Goal: Navigation & Orientation: Find specific page/section

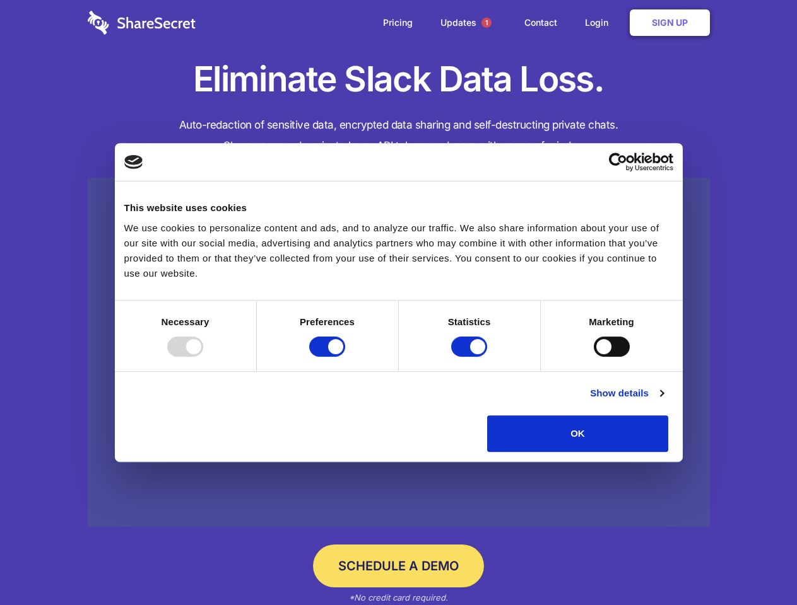
click at [203, 357] on div at bounding box center [185, 347] width 36 height 20
click at [345, 357] on input "Preferences" at bounding box center [327, 347] width 36 height 20
checkbox input "false"
click at [470, 357] on input "Statistics" at bounding box center [469, 347] width 36 height 20
checkbox input "false"
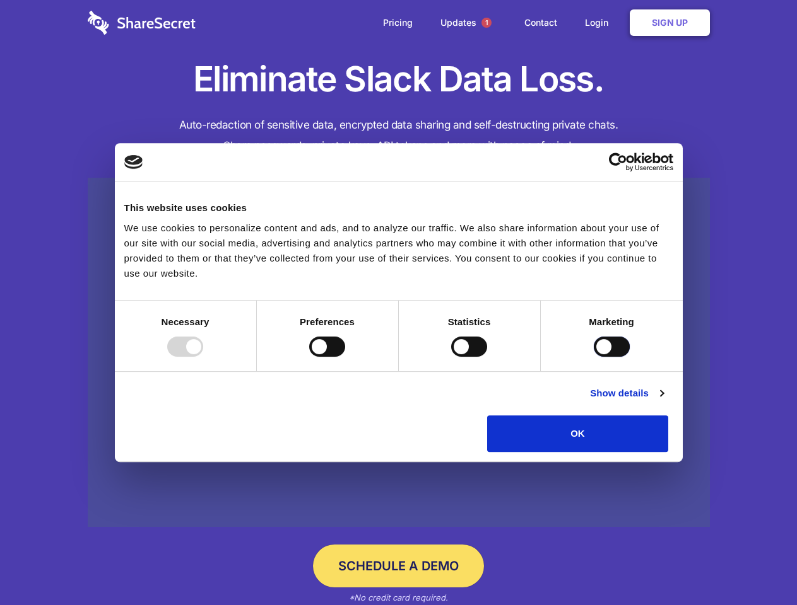
click at [593, 357] on input "Marketing" at bounding box center [611, 347] width 36 height 20
checkbox input "true"
click at [663, 401] on link "Show details" at bounding box center [626, 393] width 73 height 15
click at [0, 0] on div "Preferences 4" at bounding box center [0, 0] width 0 height 0
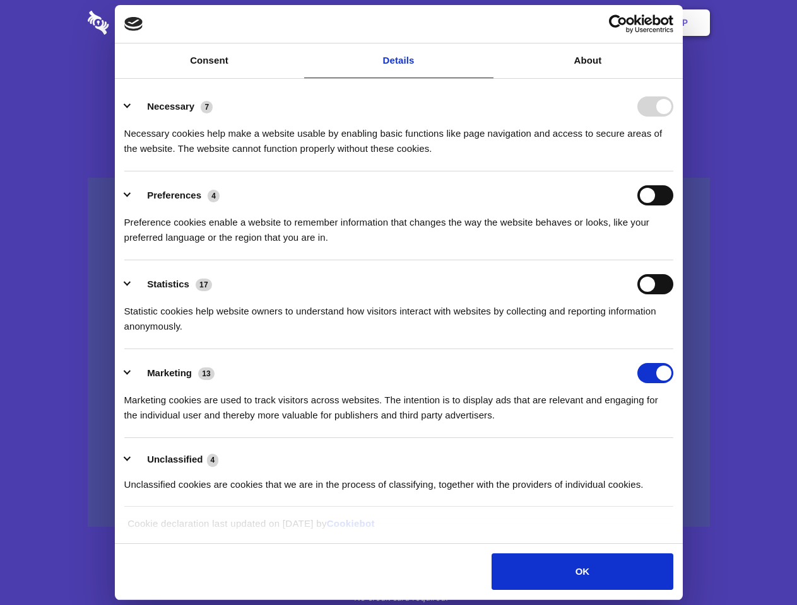
click at [486, 23] on span "1" at bounding box center [486, 23] width 10 height 10
